Goal: Submit feedback/report problem

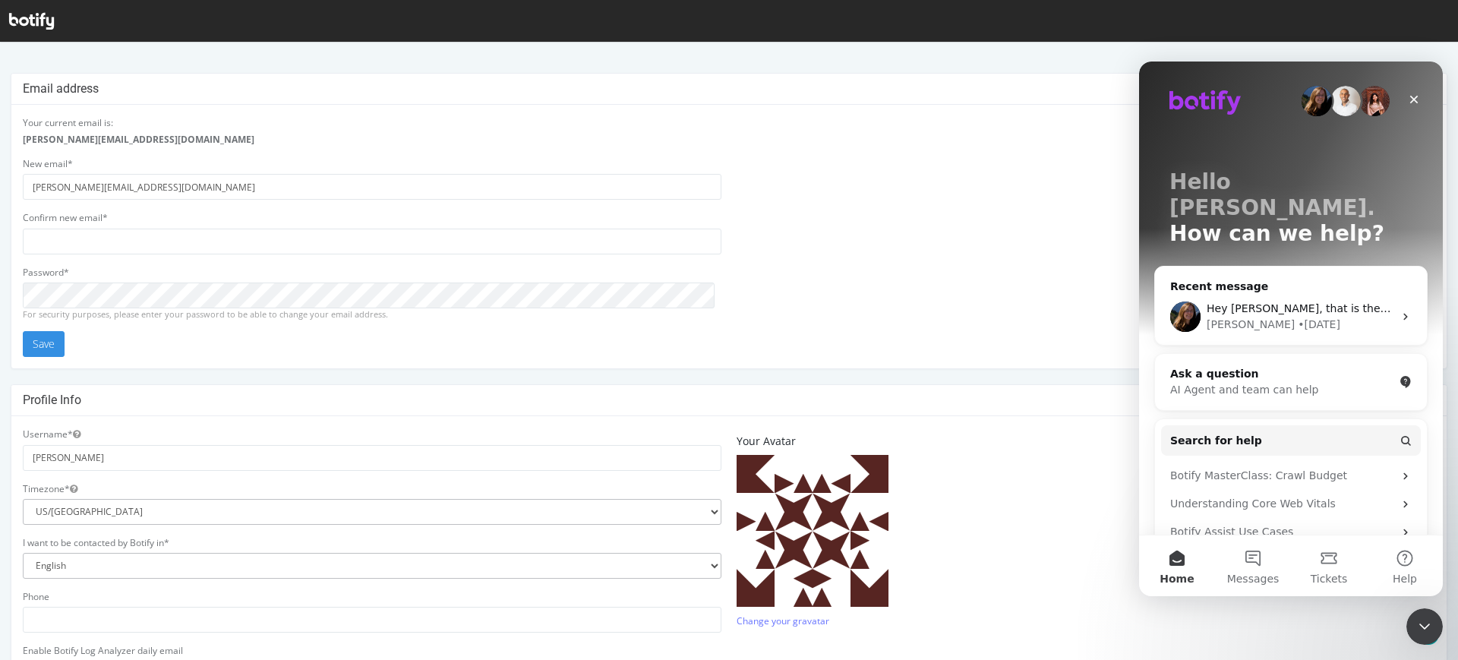
scroll to position [338, 0]
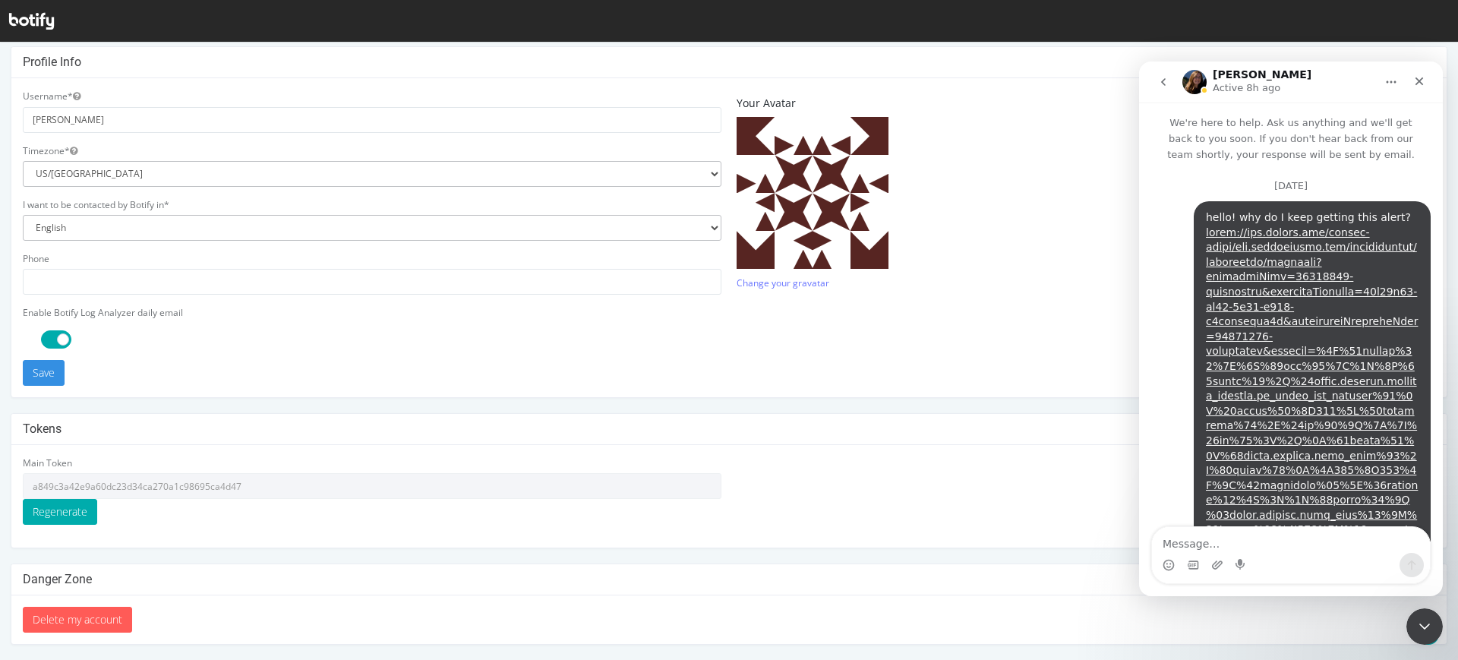
scroll to position [2236, 0]
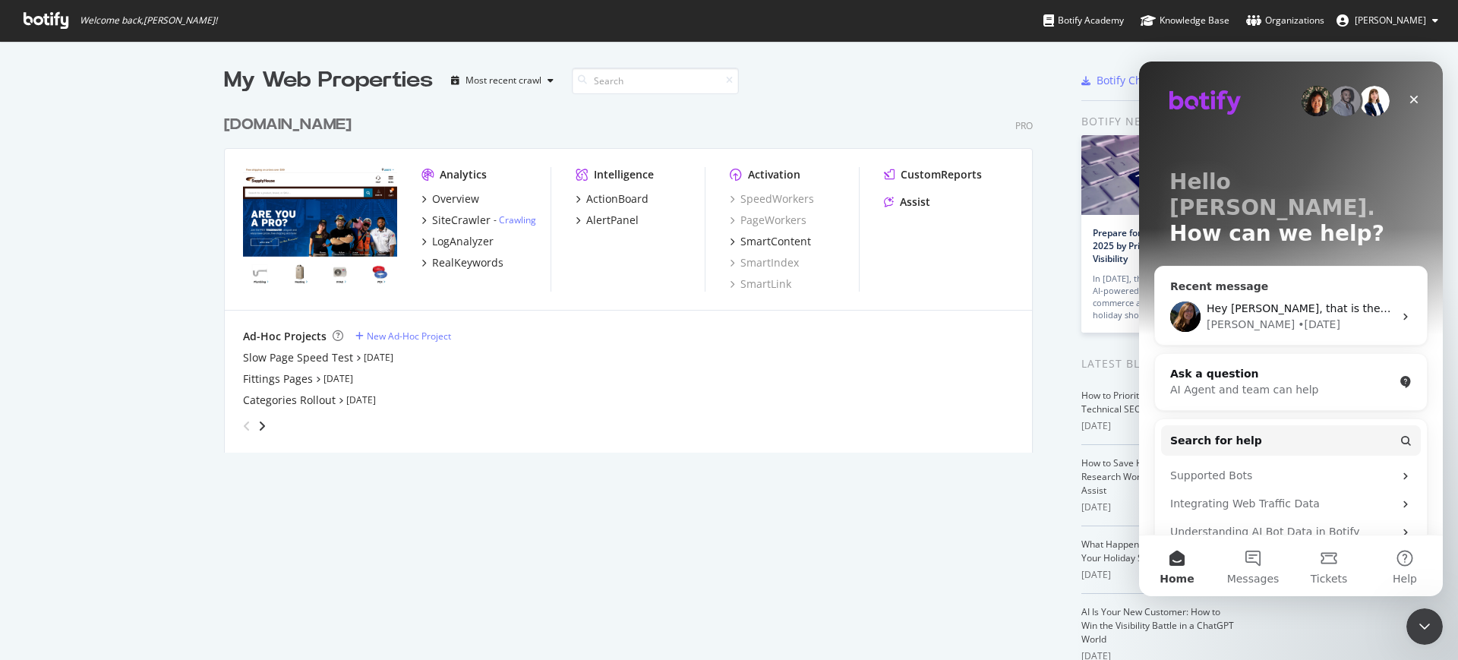
click at [1298, 317] on div "• [DATE]" at bounding box center [1319, 325] width 43 height 16
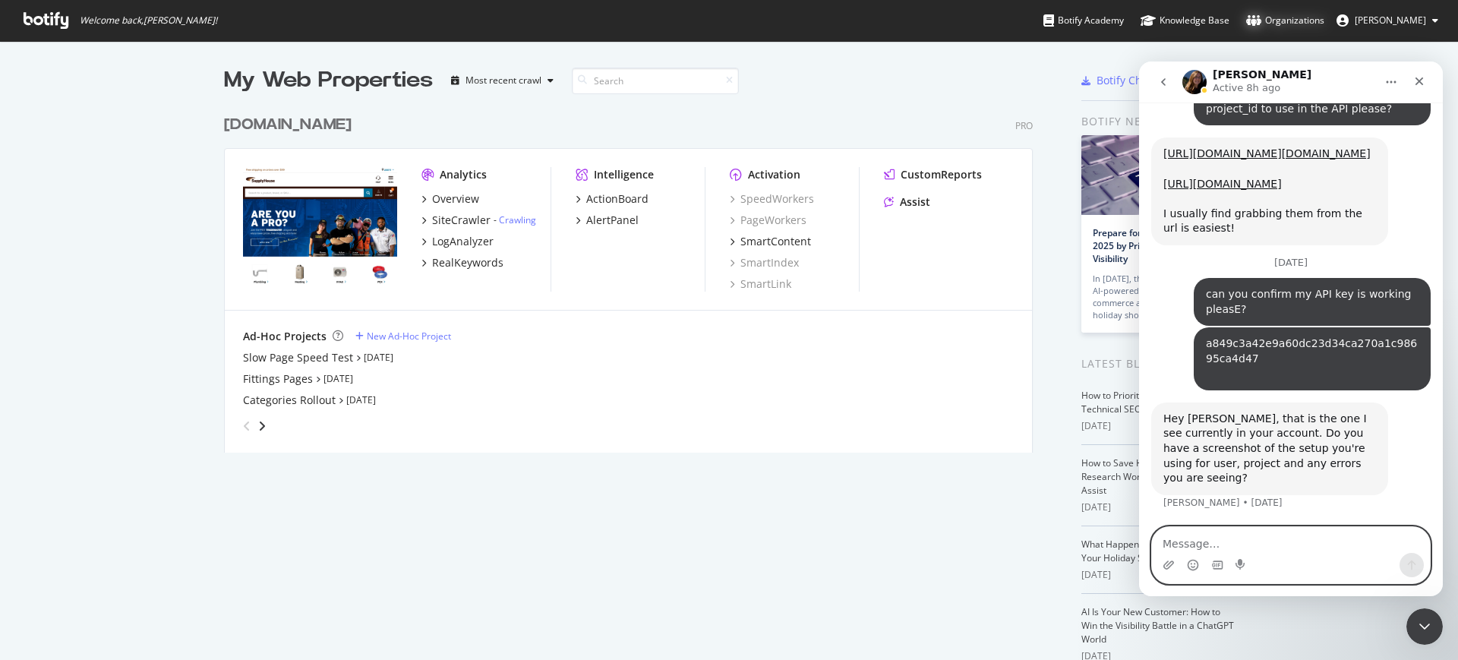
scroll to position [2561, 0]
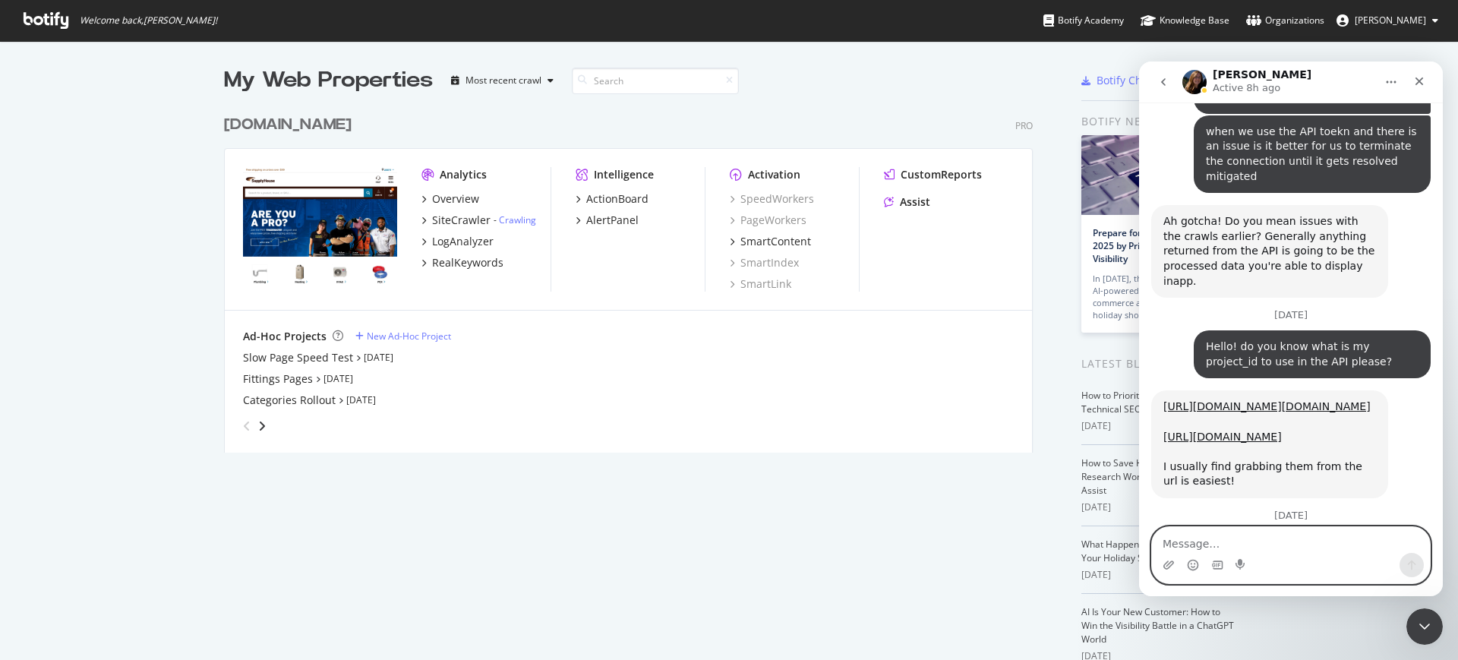
paste textarea "Loremip: Dolors AME – ConsecTeturadiPisci eli Seddoe Tempori Utlabor Et Dolore …"
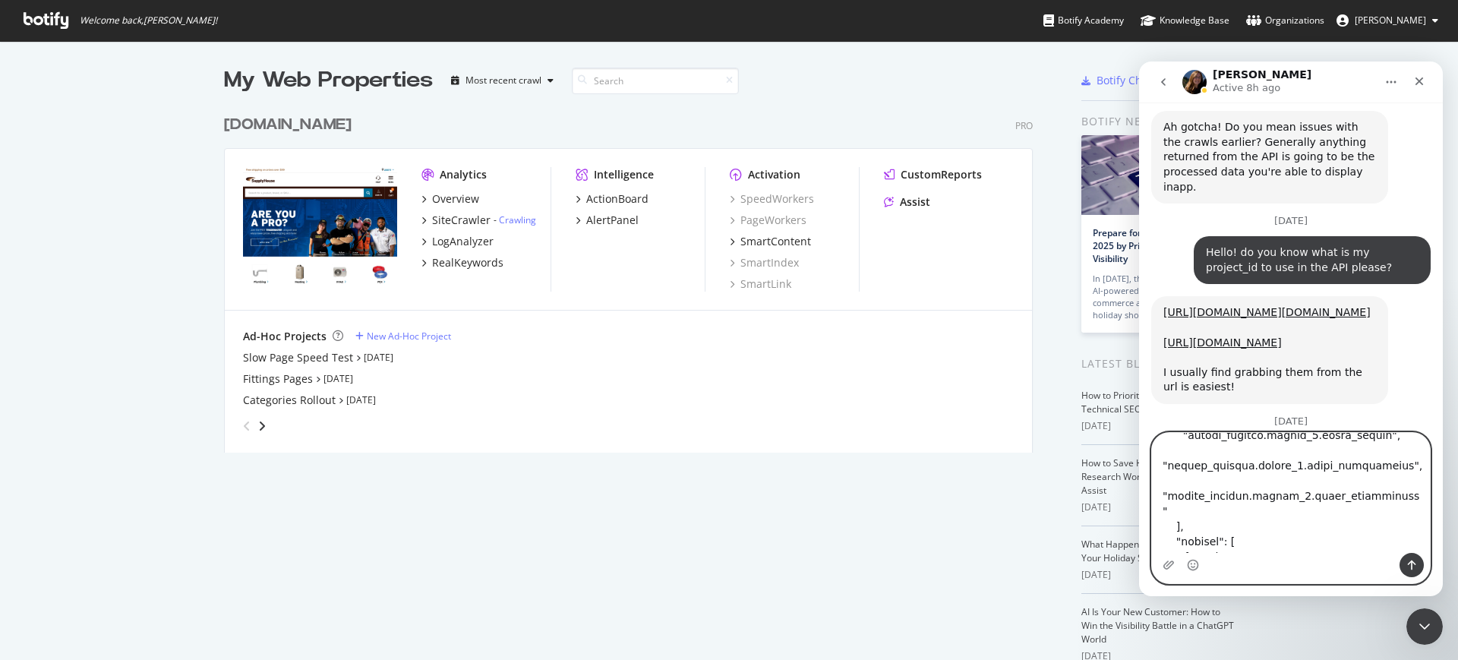
scroll to position [0, 0]
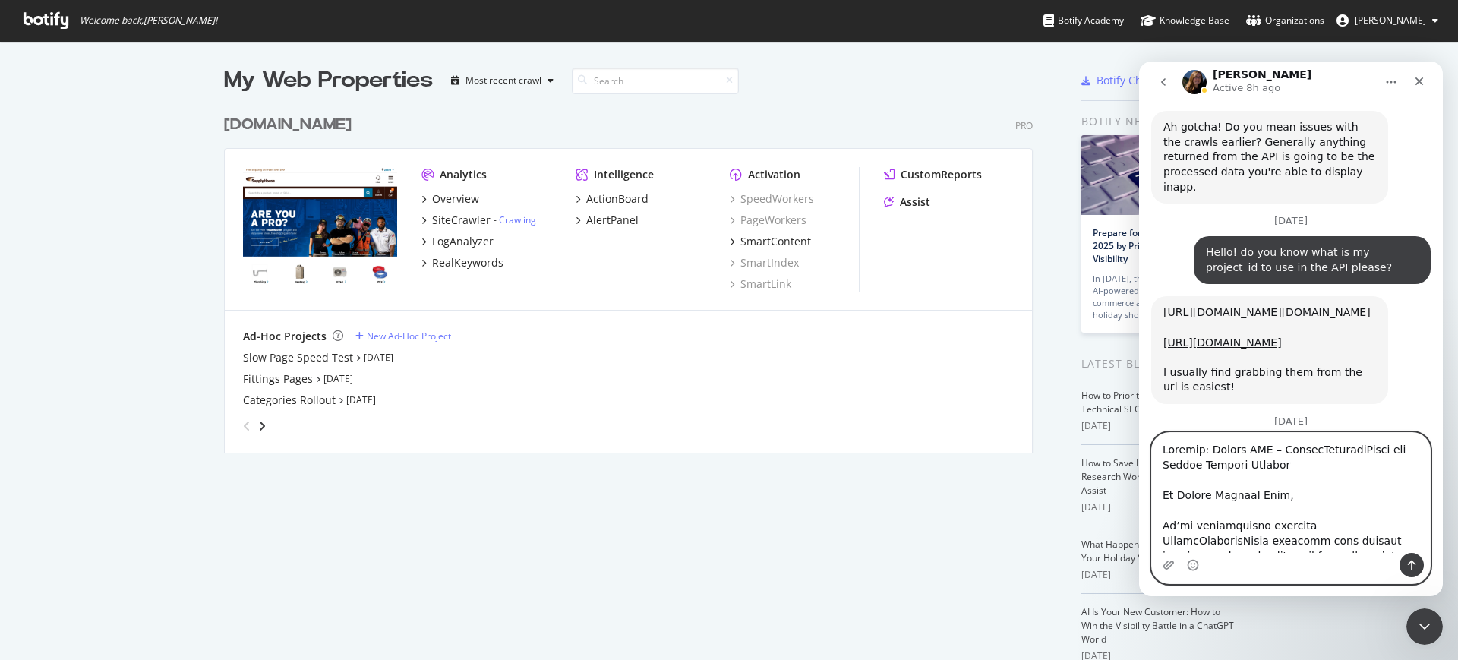
drag, startPoint x: 1245, startPoint y: 471, endPoint x: 1141, endPoint y: 447, distance: 106.1
click at [1141, 447] on div "Intercom messenger" at bounding box center [1291, 508] width 304 height 152
type textarea "Hi Botify Support Team, We’re experiencing repeated ClientResponseError failure…"
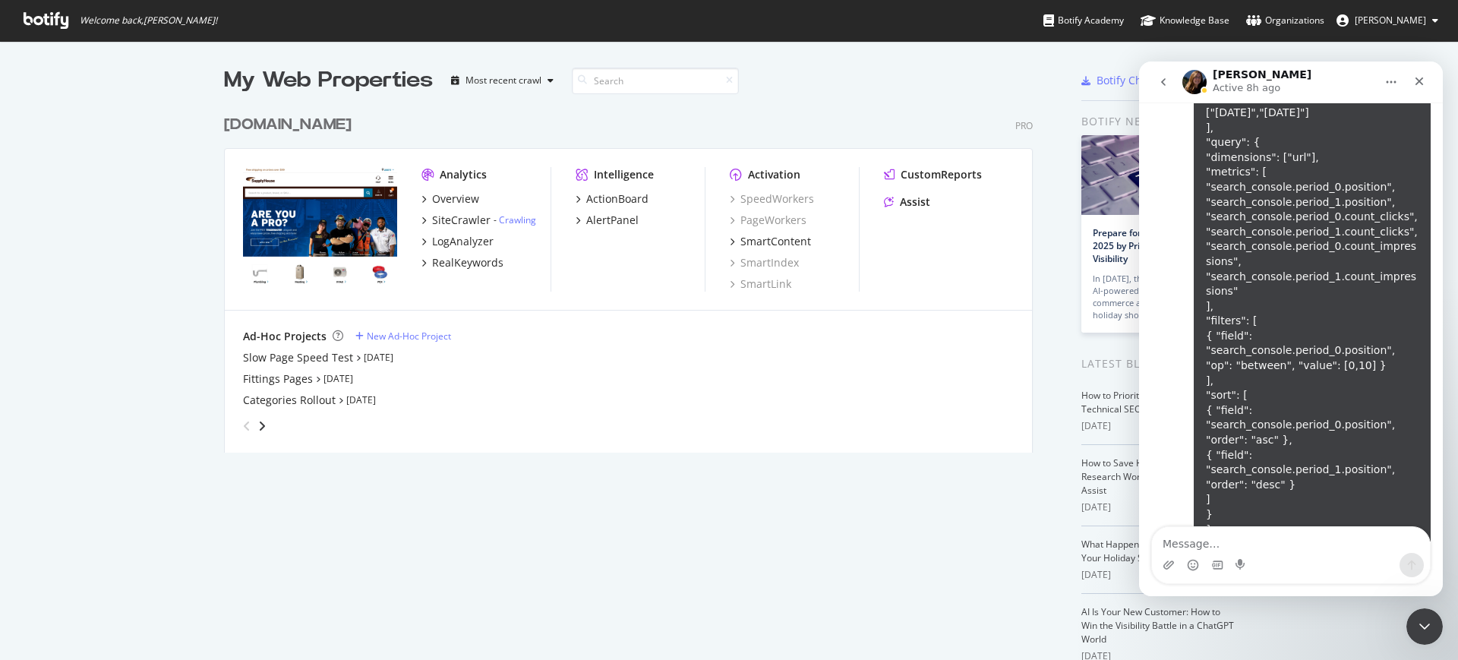
click at [858, 548] on div "My Web Properties Most recent crawl www.supplyhouse.com Pro Analytics Overview …" at bounding box center [643, 391] width 839 height 653
click at [696, 506] on div "My Web Properties Most recent crawl www.supplyhouse.com Pro Analytics Overview …" at bounding box center [643, 391] width 839 height 653
